Goal: Task Accomplishment & Management: Complete application form

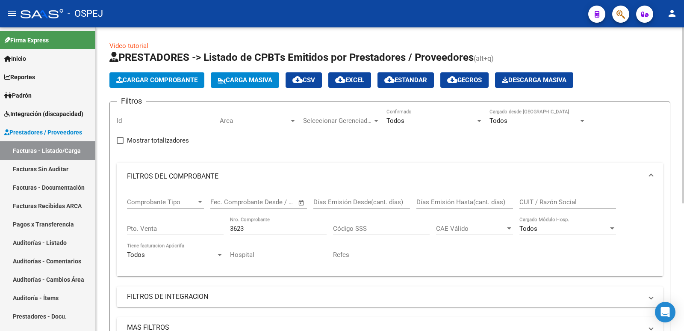
scroll to position [220, 0]
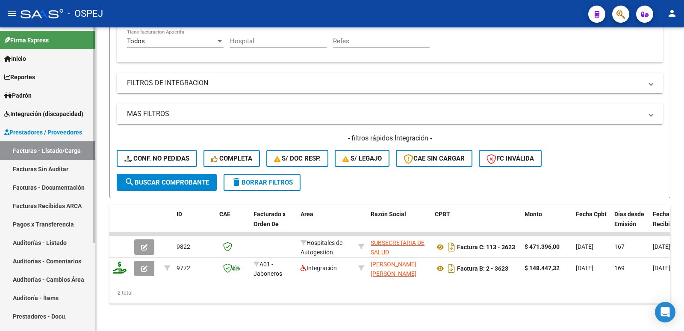
click at [51, 244] on link "Auditorías - Listado" at bounding box center [47, 242] width 95 height 18
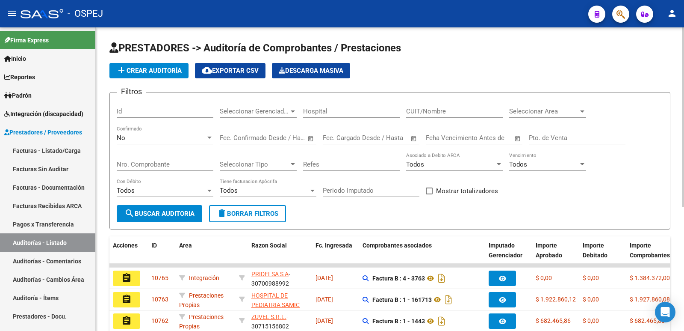
click at [152, 71] on span "add Crear Auditoría" at bounding box center [148, 71] width 65 height 8
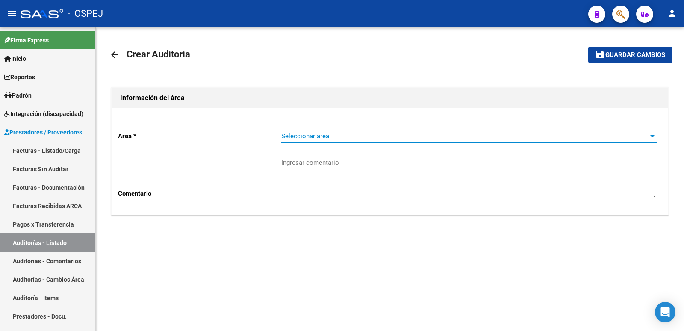
click at [395, 136] on span "Seleccionar area" at bounding box center [465, 136] width 368 height 8
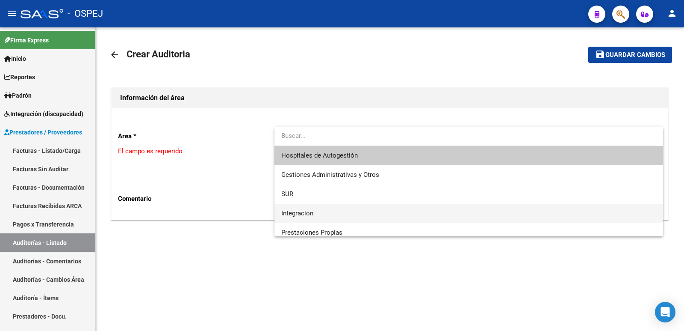
click at [365, 215] on span "Integración" at bounding box center [469, 213] width 376 height 19
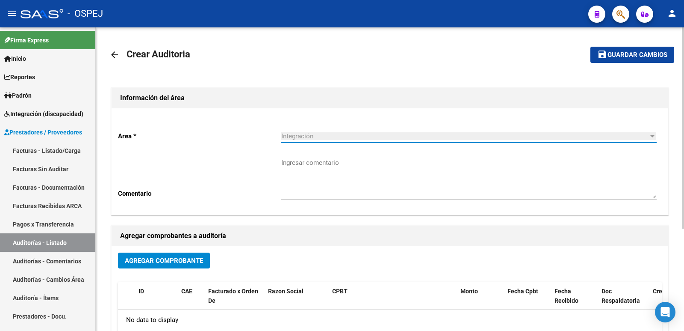
click at [180, 261] on span "Agregar Comprobante" at bounding box center [164, 261] width 78 height 8
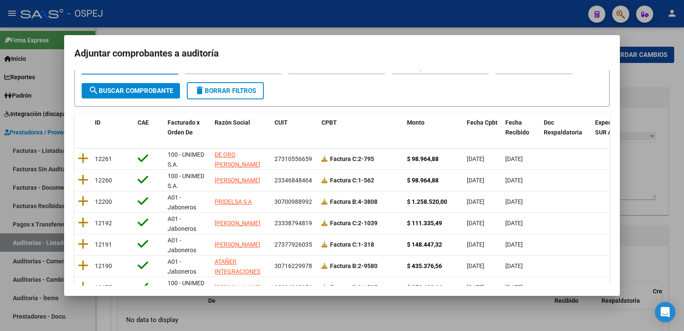
scroll to position [30, 0]
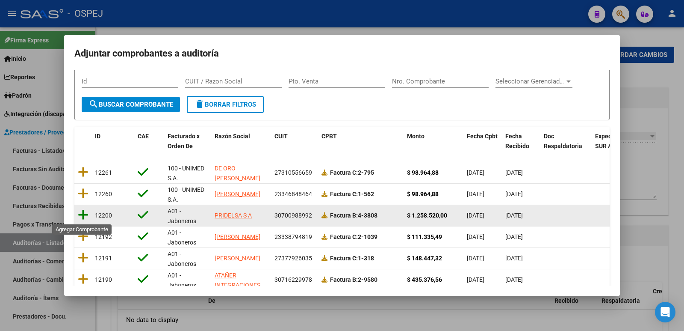
click at [85, 216] on icon at bounding box center [83, 215] width 11 height 12
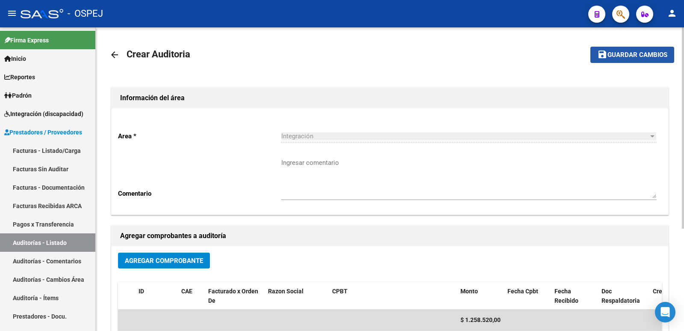
click at [617, 55] on span "Guardar cambios" at bounding box center [638, 55] width 60 height 8
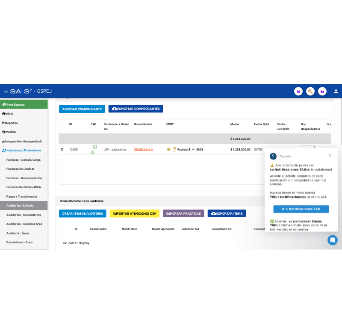
scroll to position [471, 0]
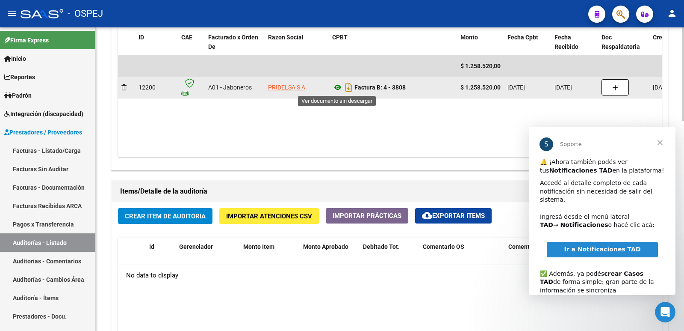
click at [339, 86] on icon at bounding box center [337, 87] width 11 height 10
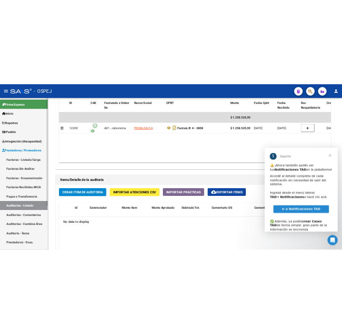
scroll to position [501, 0]
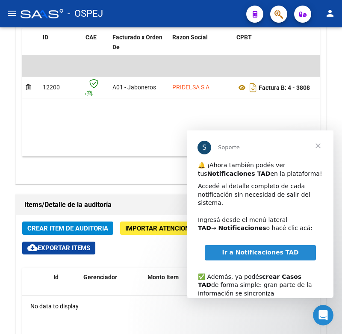
click at [317, 145] on span "Cerrar" at bounding box center [318, 145] width 31 height 31
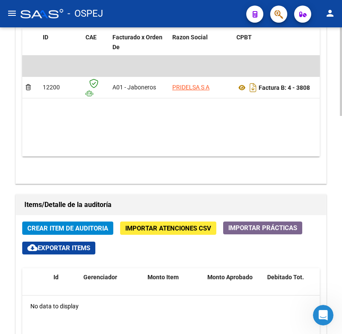
click at [71, 230] on span "Crear Item de Auditoria" at bounding box center [67, 229] width 81 height 8
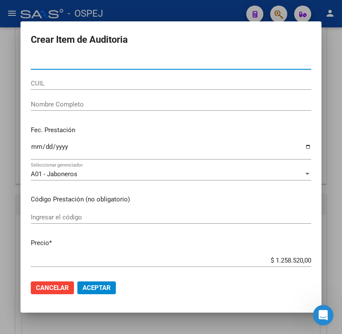
click at [56, 67] on div "Nro Documento" at bounding box center [171, 62] width 281 height 13
type input "2"
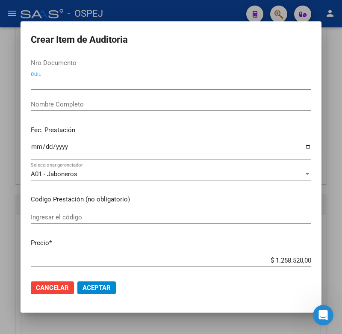
click at [55, 86] on input "CUIL" at bounding box center [171, 84] width 281 height 8
click at [59, 62] on input "Nro Documento" at bounding box center [171, 63] width 281 height 8
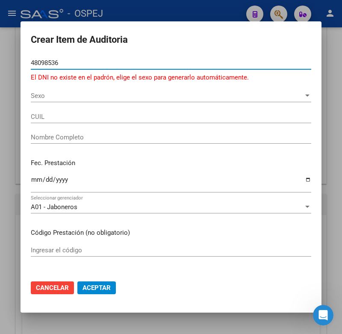
click at [46, 65] on input "48098536" at bounding box center [171, 63] width 281 height 8
click at [33, 60] on input "48098536" at bounding box center [171, 63] width 281 height 8
type input "44098536"
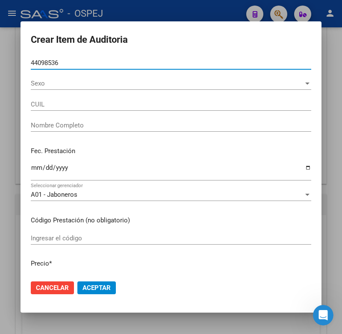
type input "20440985360"
type input "ROLDAN [PERSON_NAME]"
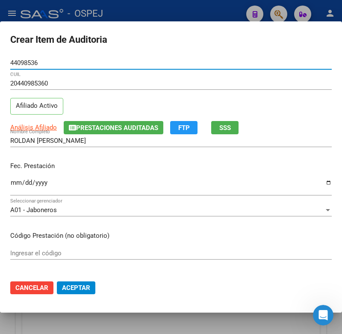
type input "44098536"
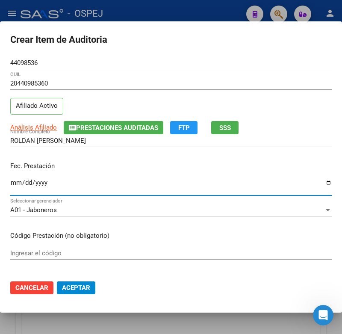
click at [12, 183] on input "Ingresar la fecha" at bounding box center [171, 186] width 322 height 14
type input "[DATE]"
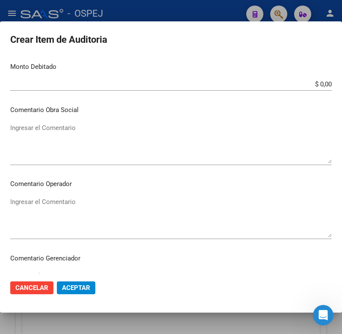
scroll to position [385, 0]
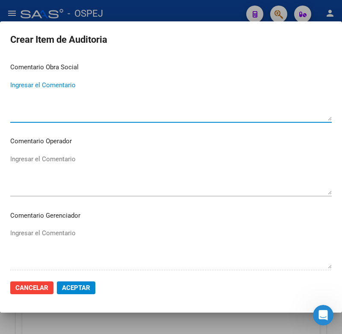
click at [32, 114] on textarea "Ingresar el Comentario" at bounding box center [171, 100] width 322 height 40
click at [11, 86] on textarea "hospital de día del mes de agosto" at bounding box center [171, 100] width 322 height 40
click at [139, 87] on textarea "Hospital de día del mes de agosto" at bounding box center [171, 100] width 322 height 40
drag, startPoint x: 110, startPoint y: 85, endPoint x: 12, endPoint y: 97, distance: 98.6
click at [12, 97] on textarea "Hospital de día del mes de agosto" at bounding box center [171, 100] width 322 height 40
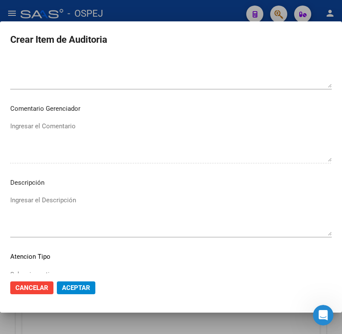
scroll to position [513, 0]
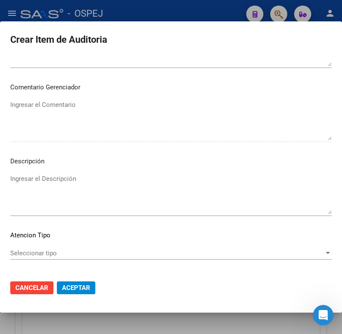
type textarea "Hospital de día del mes de agosto"
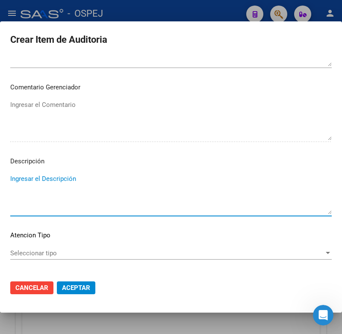
click at [29, 179] on textarea "Ingresar el Descripción" at bounding box center [171, 194] width 322 height 40
paste textarea "Hospital de día del mes de agosto"
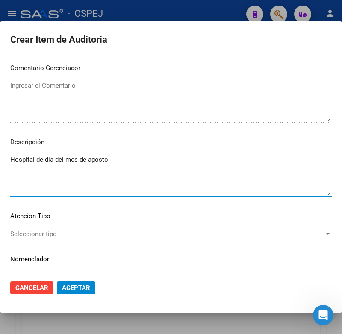
scroll to position [551, 0]
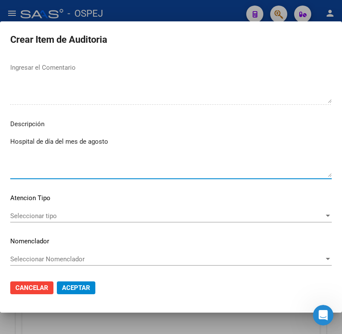
type textarea "Hospital de día del mes de agosto"
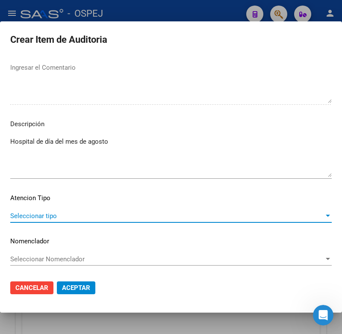
click at [324, 214] on div at bounding box center [328, 216] width 8 height 7
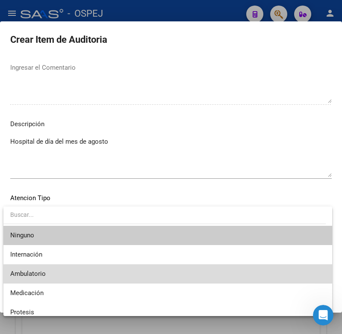
click at [174, 277] on span "Ambulatorio" at bounding box center [167, 273] width 315 height 19
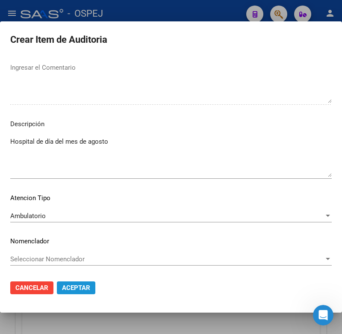
click at [83, 289] on span "Aceptar" at bounding box center [76, 288] width 28 height 8
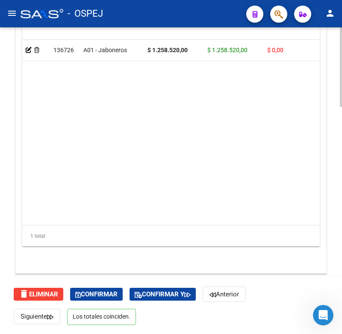
scroll to position [874, 0]
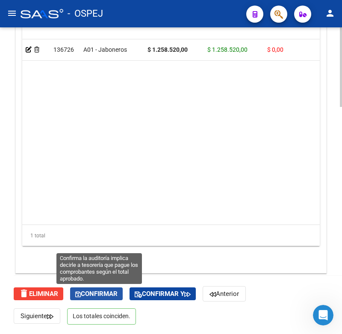
click at [115, 294] on span "Confirmar" at bounding box center [96, 294] width 42 height 8
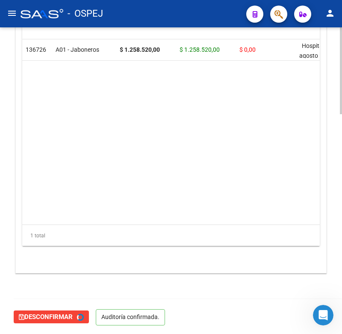
type input "202509"
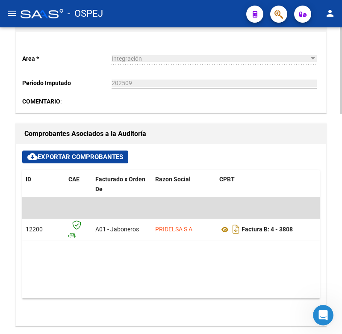
scroll to position [394, 0]
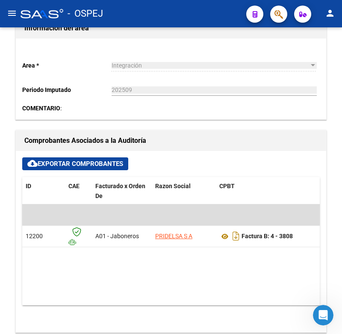
click at [11, 9] on mat-icon "menu" at bounding box center [12, 13] width 10 height 10
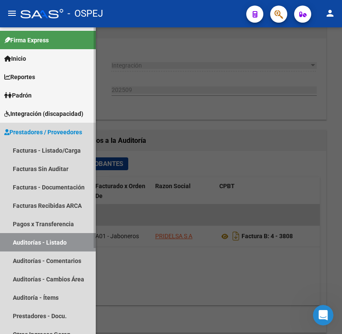
click at [44, 245] on link "Auditorías - Listado" at bounding box center [48, 242] width 96 height 18
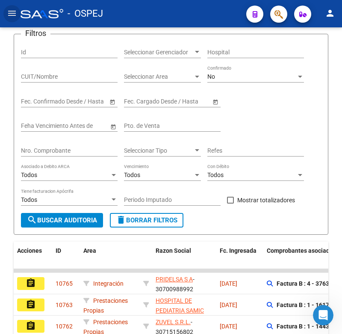
scroll to position [281, 0]
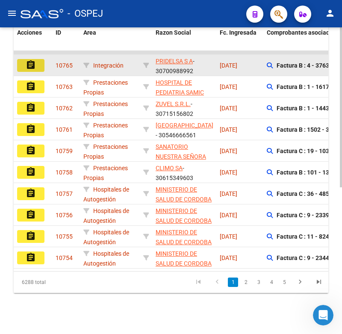
click at [30, 60] on mat-icon "assignment" at bounding box center [31, 65] width 10 height 10
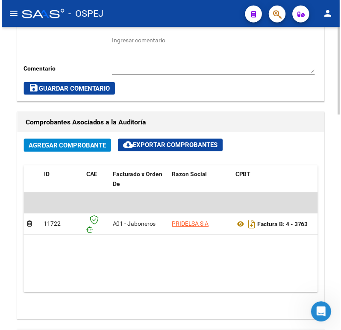
scroll to position [385, 0]
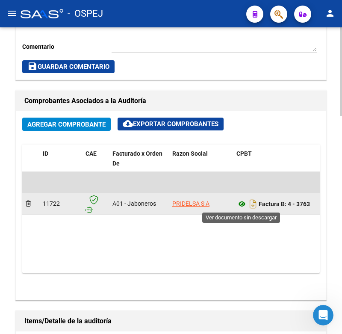
click at [242, 203] on icon at bounding box center [242, 204] width 11 height 10
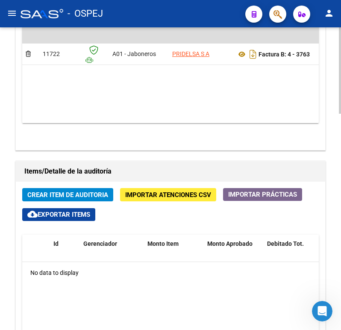
scroll to position [642, 0]
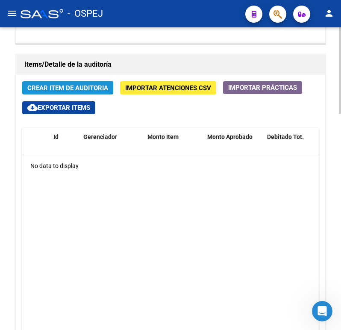
click at [56, 92] on span "Crear Item de Auditoria" at bounding box center [67, 88] width 81 height 8
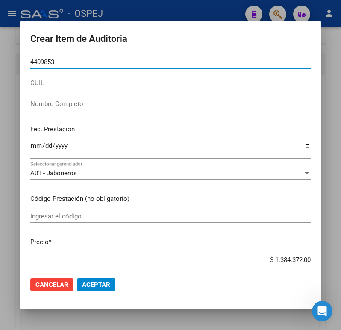
type input "44098536"
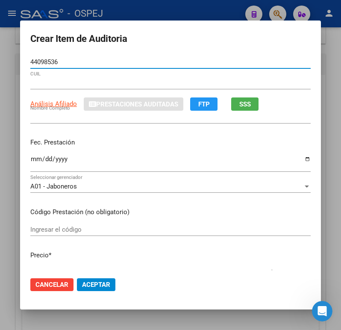
type input "20440985360"
type input "ROLDAN [PERSON_NAME]"
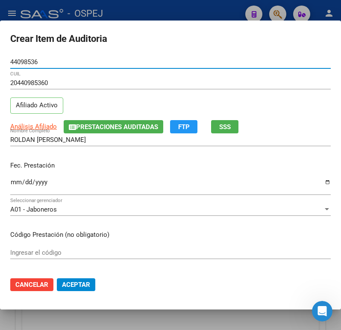
type input "44098536"
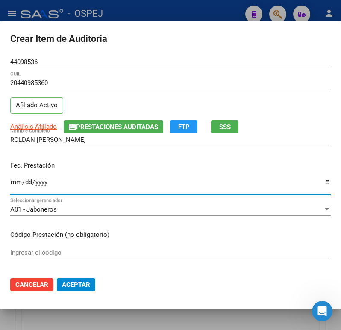
click at [15, 180] on input "Ingresar la fecha" at bounding box center [170, 186] width 321 height 14
type input "[DATE]"
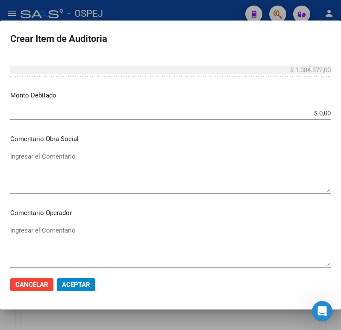
scroll to position [342, 0]
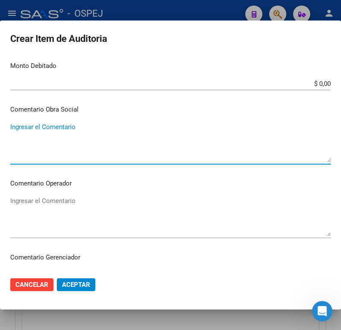
click at [12, 127] on textarea "Ingresar el Comentario" at bounding box center [170, 142] width 321 height 40
drag, startPoint x: 12, startPoint y: 127, endPoint x: 110, endPoint y: 125, distance: 98.0
click at [110, 125] on textarea "Hospital de dia del mes de Julio" at bounding box center [170, 142] width 321 height 40
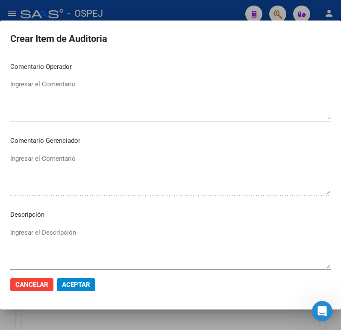
scroll to position [471, 0]
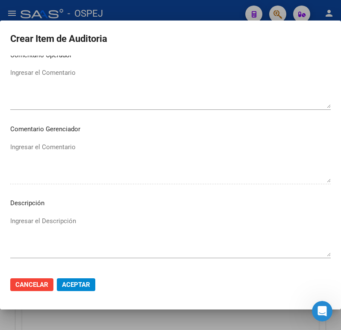
type textarea "Hospital de dia del mes de Julio"
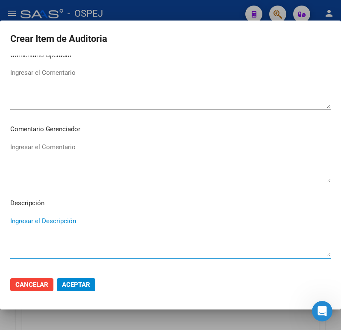
click at [12, 220] on textarea "Ingresar el Descripción" at bounding box center [170, 236] width 321 height 40
paste textarea "Hospital de dia del mes de Julio"
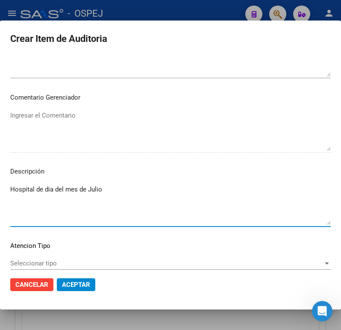
scroll to position [553, 0]
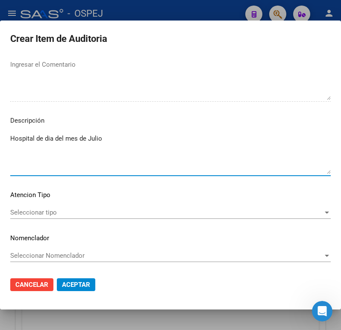
type textarea "Hospital de dia del mes de Julio"
click at [105, 211] on span "Seleccionar tipo" at bounding box center [166, 213] width 313 height 8
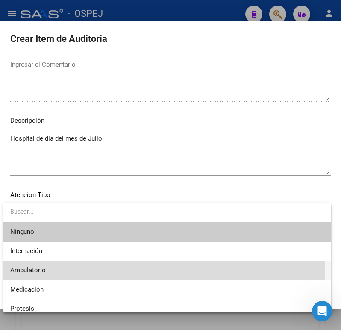
click at [54, 268] on span "Ambulatorio" at bounding box center [167, 270] width 314 height 19
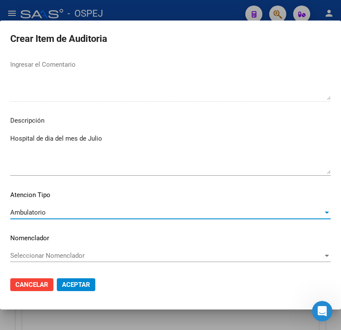
click at [75, 284] on span "Aceptar" at bounding box center [76, 285] width 28 height 8
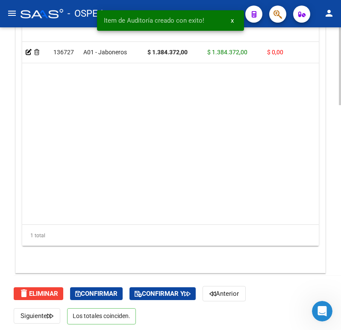
scroll to position [876, 0]
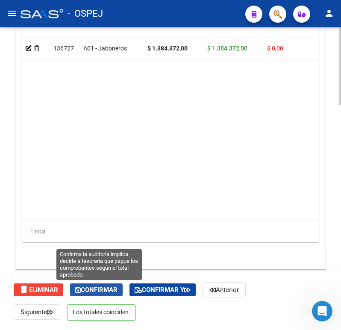
click at [103, 292] on span "Confirmar" at bounding box center [96, 290] width 42 height 8
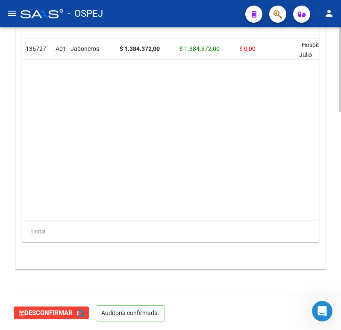
type input "202509"
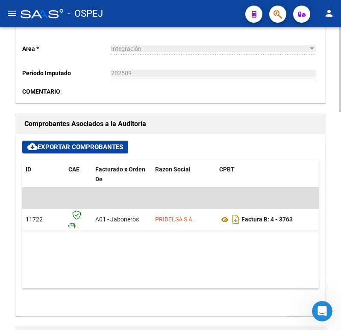
scroll to position [352, 0]
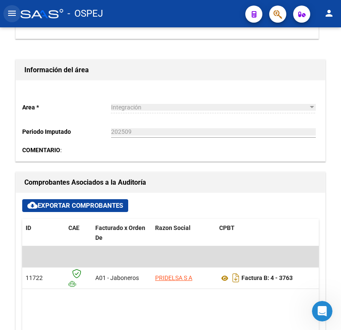
click at [9, 13] on mat-icon "menu" at bounding box center [12, 13] width 10 height 10
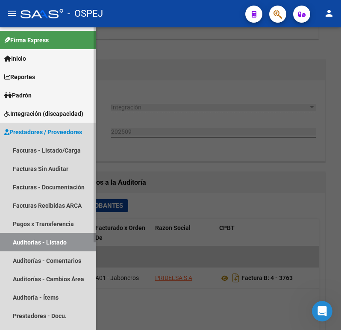
click at [71, 243] on link "Auditorías - Listado" at bounding box center [48, 242] width 96 height 18
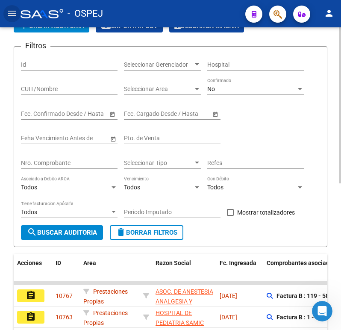
scroll to position [28, 0]
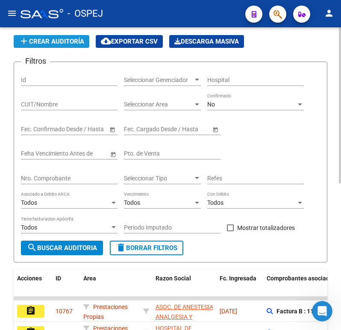
click at [61, 39] on span "add Crear Auditoría" at bounding box center [51, 42] width 65 height 8
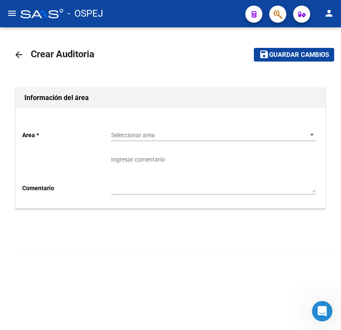
click at [201, 130] on div "Seleccionar area Seleccionar area" at bounding box center [213, 132] width 205 height 17
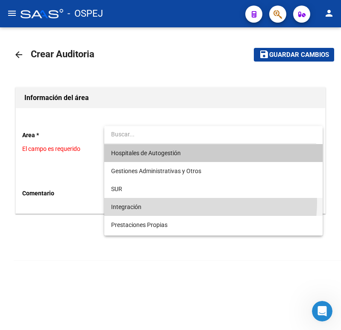
click at [186, 202] on span "Integración" at bounding box center [213, 207] width 205 height 18
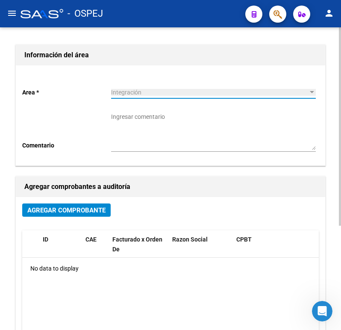
scroll to position [86, 0]
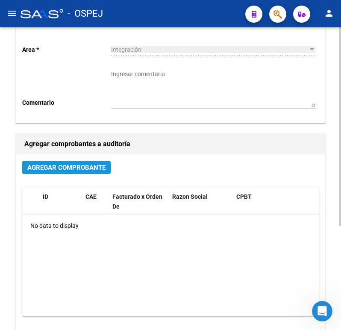
click at [103, 169] on span "Agregar Comprobante" at bounding box center [66, 168] width 78 height 8
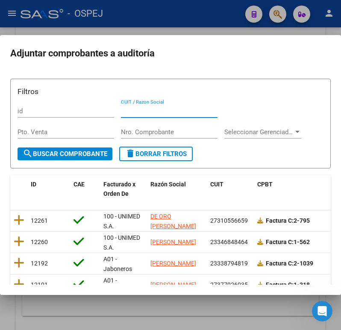
click at [166, 113] on input "CUIT / Razon Social" at bounding box center [169, 111] width 97 height 8
type input "pri"
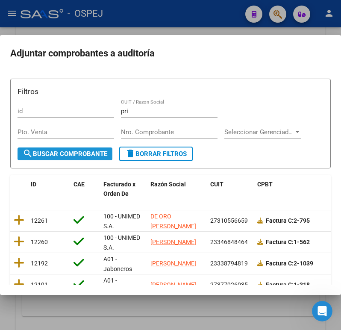
click at [103, 150] on span "search Buscar Comprobante" at bounding box center [65, 154] width 85 height 8
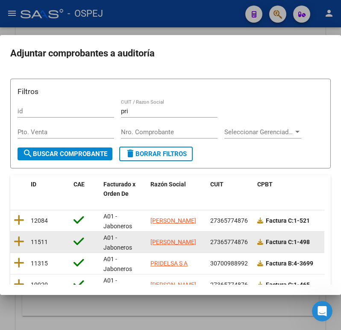
scroll to position [43, 0]
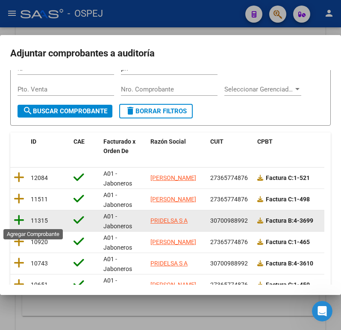
click at [17, 222] on icon at bounding box center [19, 220] width 11 height 12
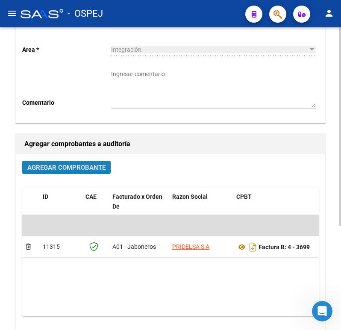
click at [53, 169] on span "Agregar Comprobante" at bounding box center [66, 168] width 78 height 8
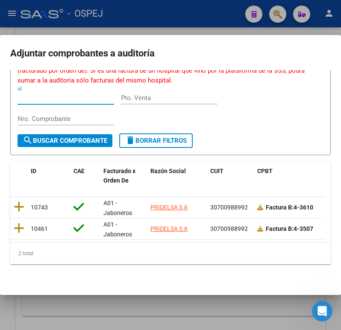
scroll to position [65, 0]
click at [206, 24] on div at bounding box center [170, 165] width 341 height 330
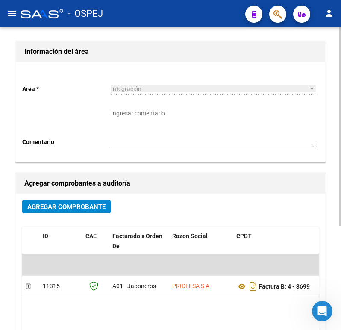
scroll to position [0, 0]
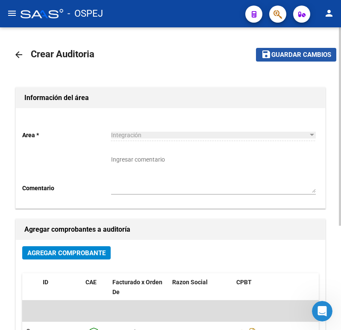
click at [297, 54] on span "Guardar cambios" at bounding box center [302, 55] width 60 height 8
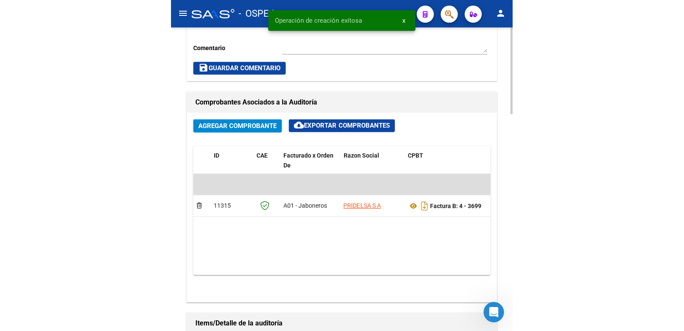
scroll to position [385, 0]
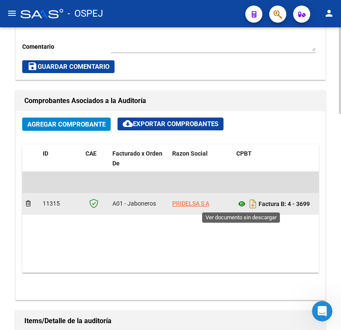
click at [240, 203] on icon at bounding box center [242, 204] width 11 height 10
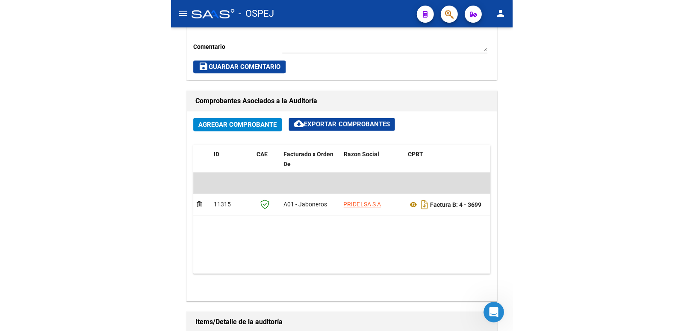
scroll to position [348, 0]
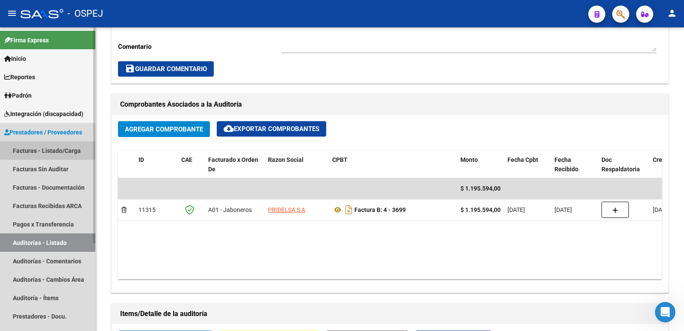
click at [38, 146] on link "Facturas - Listado/Carga" at bounding box center [47, 150] width 95 height 18
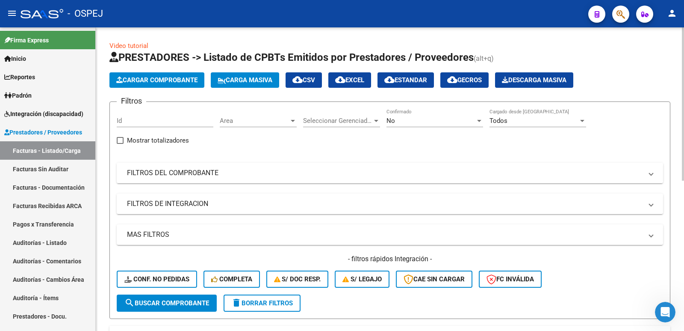
click at [424, 166] on mat-expansion-panel-header "FILTROS DEL COMPROBANTE" at bounding box center [390, 173] width 547 height 21
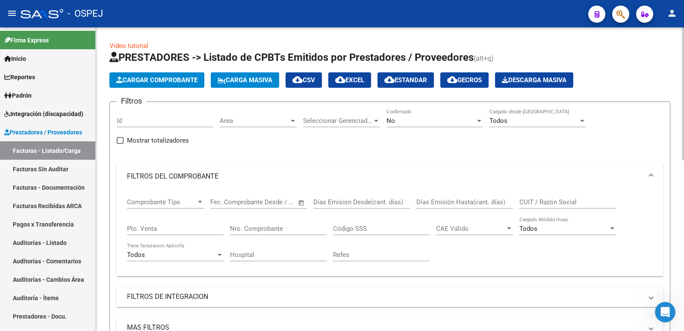
click at [591, 204] on input "CUIT / Razón Social" at bounding box center [568, 202] width 97 height 8
type input "gamarra"
click at [459, 120] on div "No" at bounding box center [431, 121] width 89 height 8
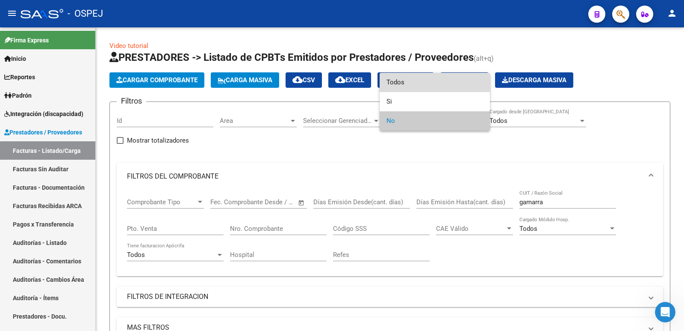
click at [437, 86] on span "Todos" at bounding box center [435, 82] width 97 height 19
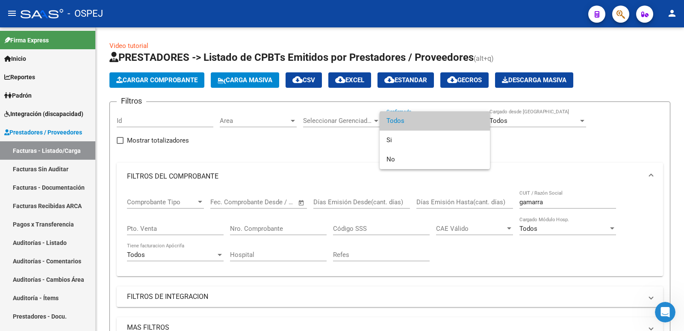
click at [414, 123] on span "Todos" at bounding box center [435, 120] width 97 height 19
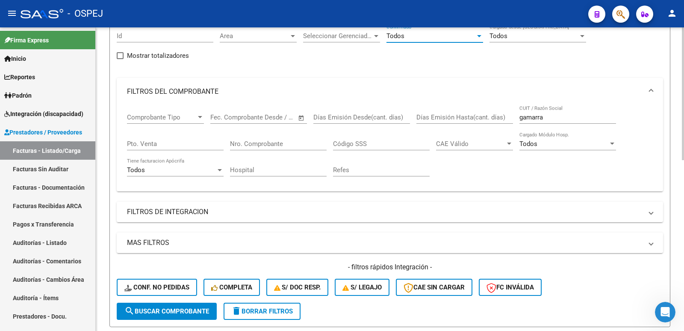
scroll to position [86, 0]
click at [177, 306] on span "search Buscar Comprobante" at bounding box center [166, 310] width 85 height 8
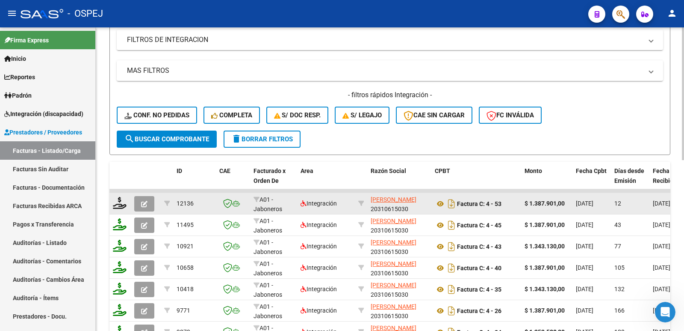
scroll to position [0, 0]
drag, startPoint x: 373, startPoint y: 207, endPoint x: 414, endPoint y: 205, distance: 40.7
click at [414, 205] on div "[PERSON_NAME] 20310615030" at bounding box center [399, 203] width 57 height 18
copy div "20310615030"
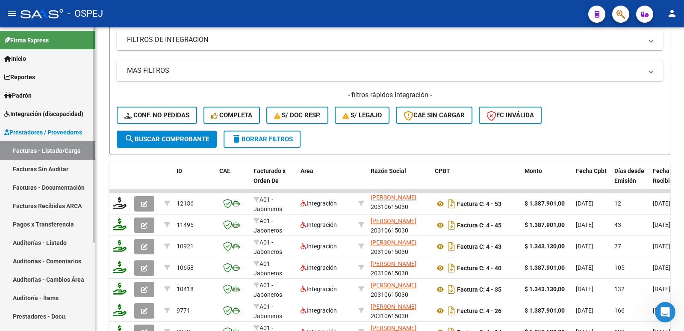
click at [25, 95] on span "Padrón" at bounding box center [17, 95] width 27 height 9
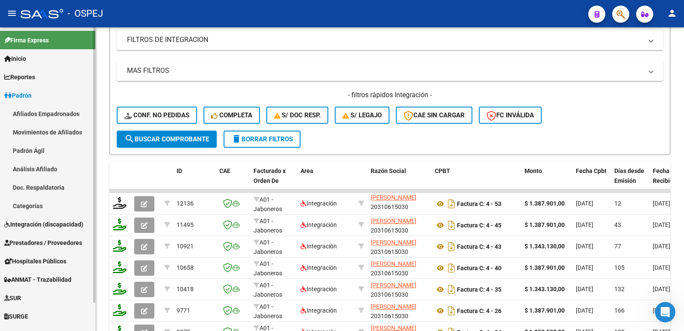
click at [58, 225] on span "Integración (discapacidad)" at bounding box center [43, 223] width 79 height 9
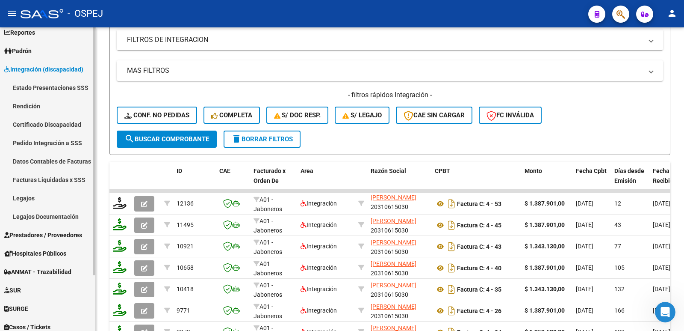
scroll to position [68, 0]
